Goal: Information Seeking & Learning: Learn about a topic

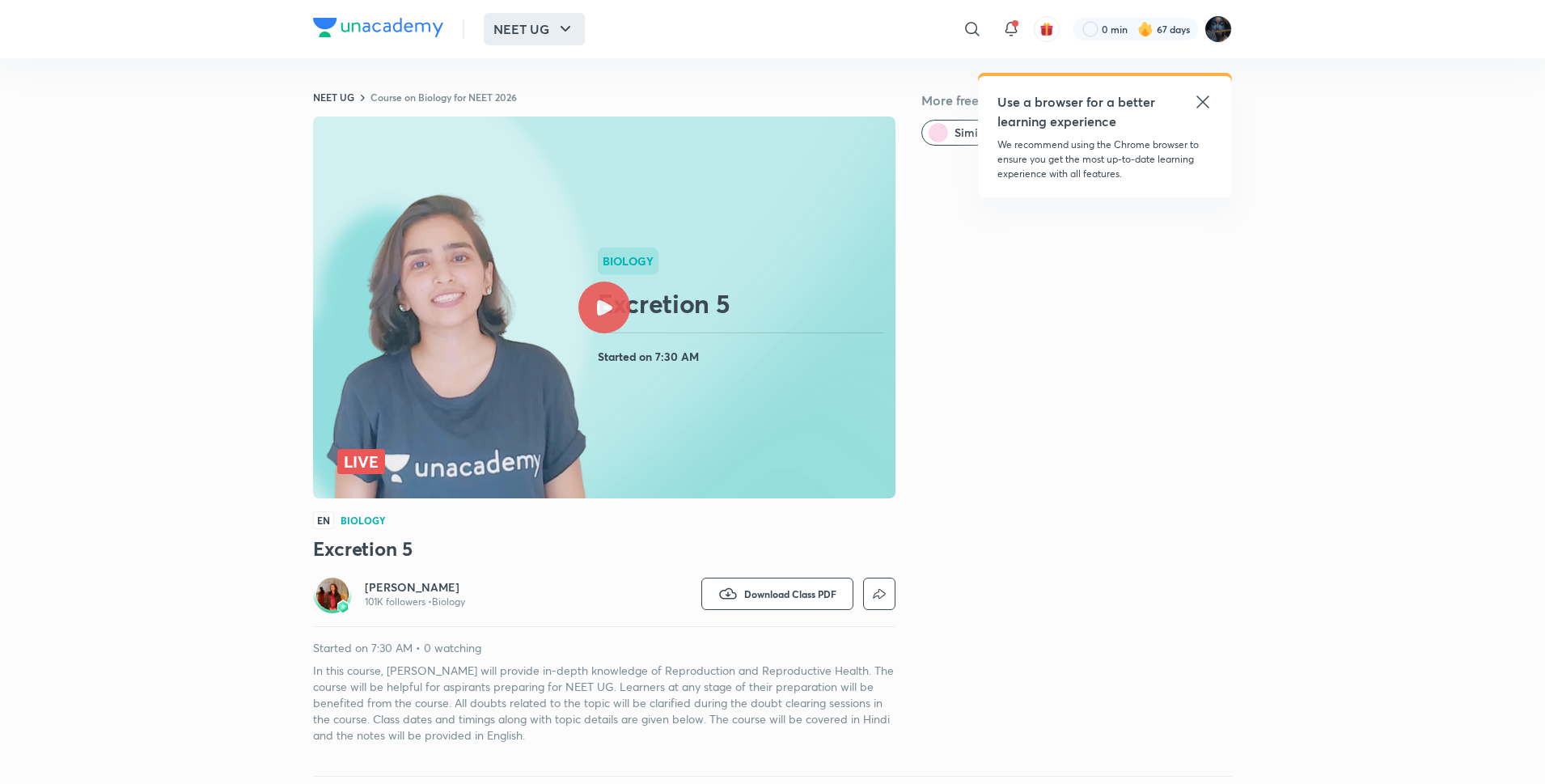
click at [508, 23] on button "NEET UG" at bounding box center [534, 29] width 101 height 33
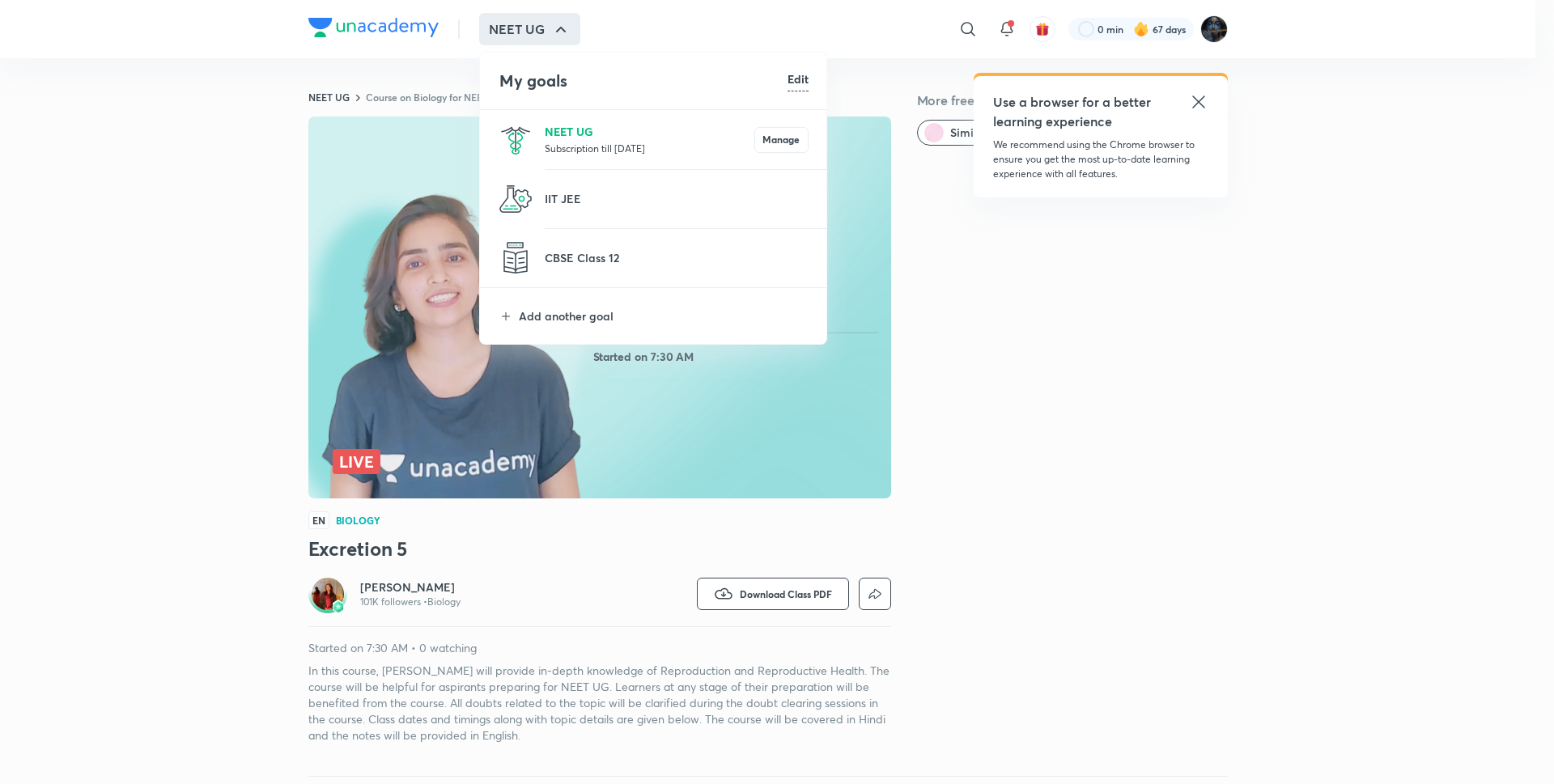
click at [592, 130] on p "NEET UG" at bounding box center [649, 132] width 209 height 17
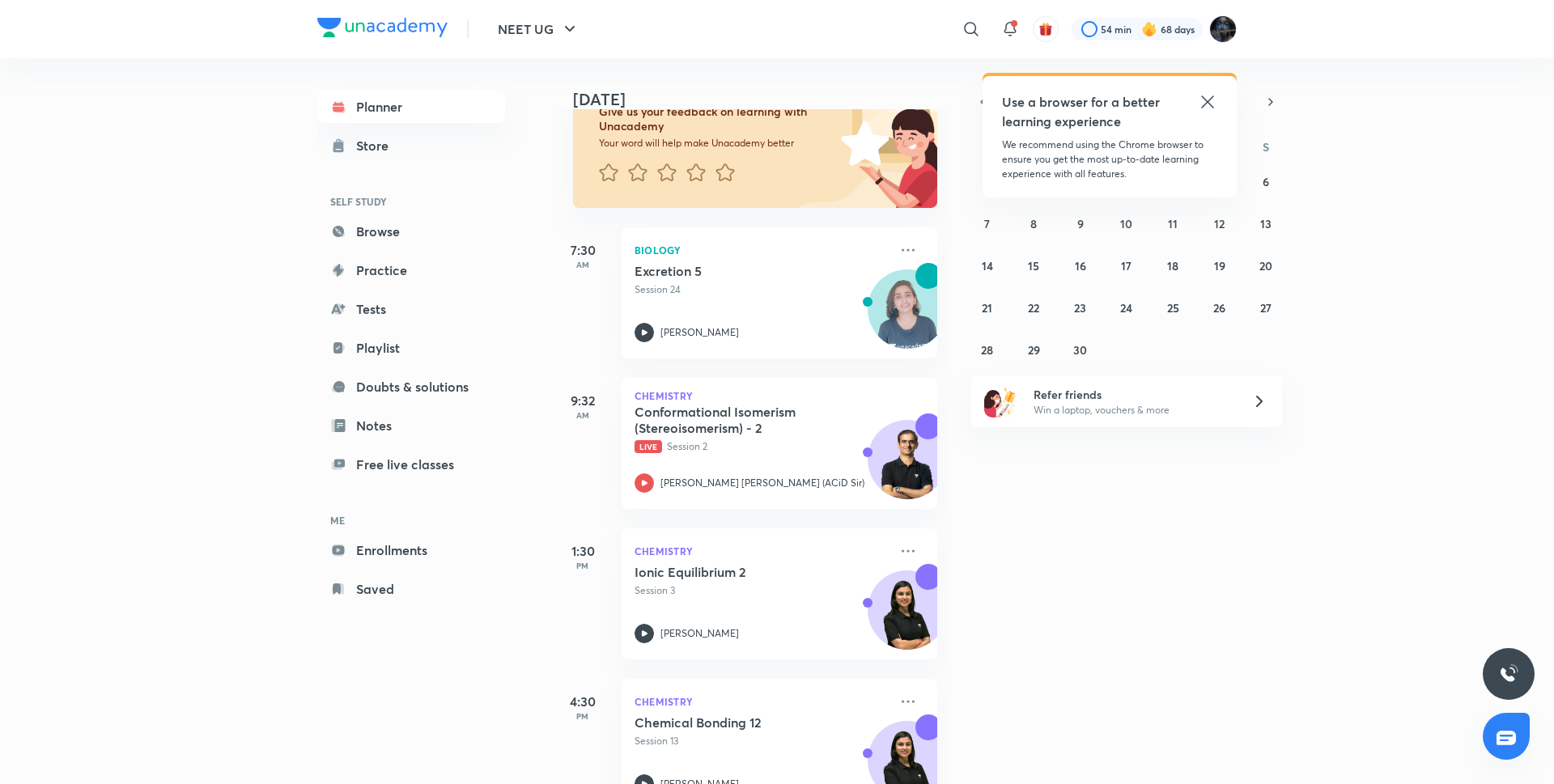
scroll to position [147, 0]
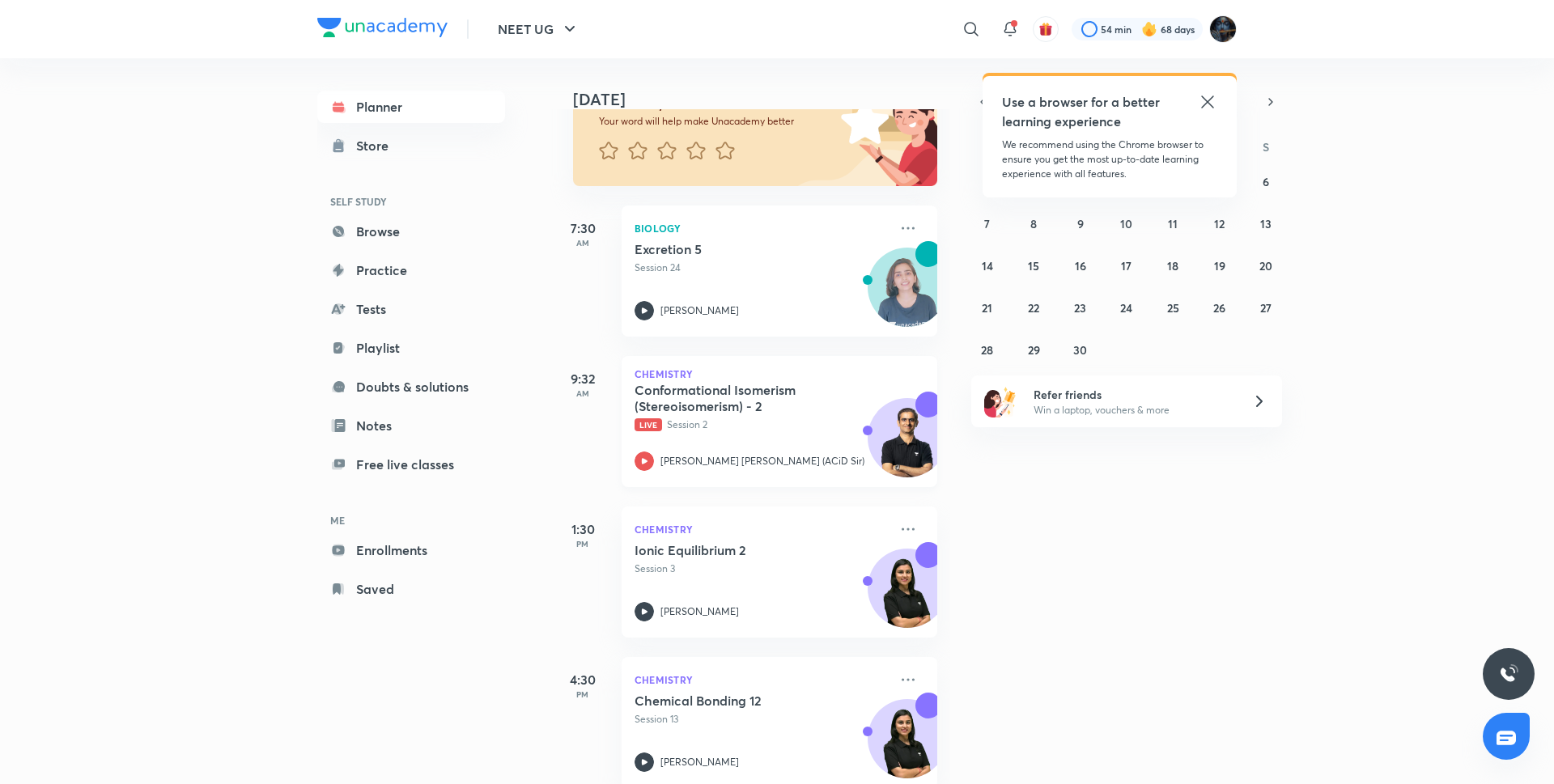
click at [634, 460] on icon at bounding box center [644, 461] width 20 height 20
